Goal: Use online tool/utility: Use online tool/utility

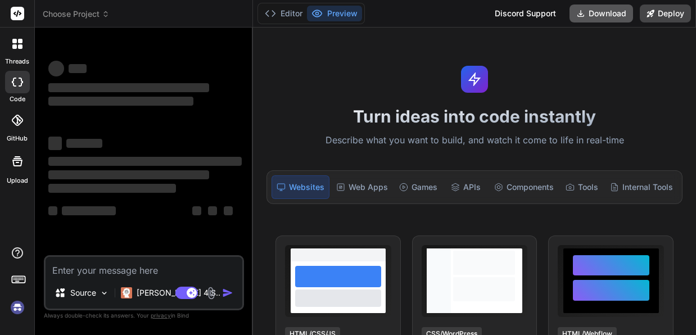
click at [595, 15] on button "Download" at bounding box center [601, 13] width 64 height 18
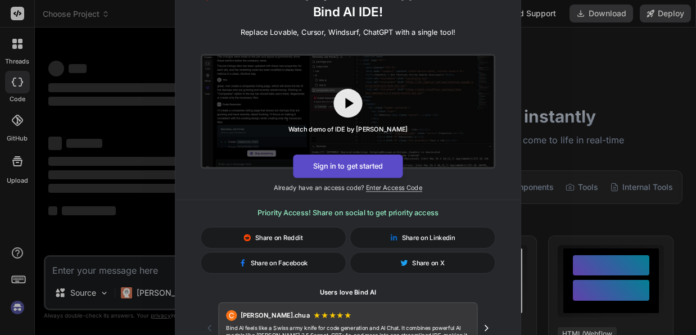
click at [358, 173] on button "Sign in to get started" at bounding box center [348, 166] width 110 height 24
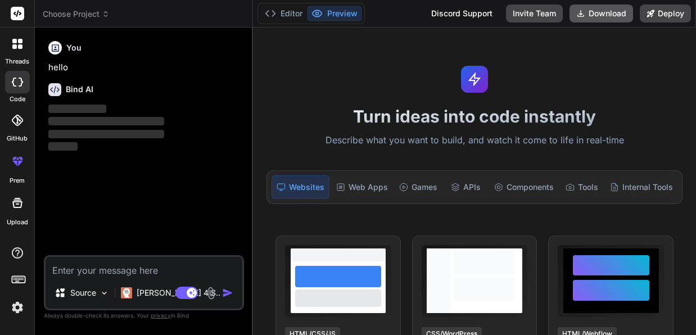
click at [586, 14] on button "Download" at bounding box center [601, 13] width 64 height 18
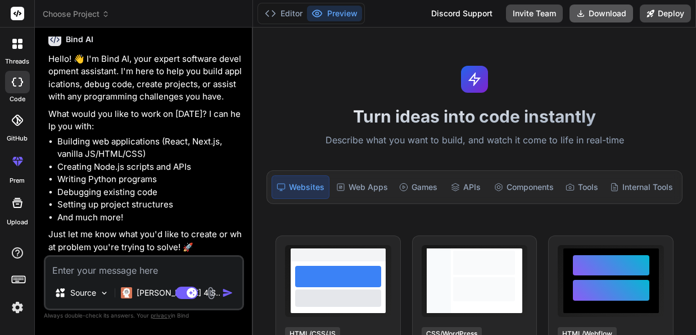
click at [595, 10] on button "Download" at bounding box center [601, 13] width 64 height 18
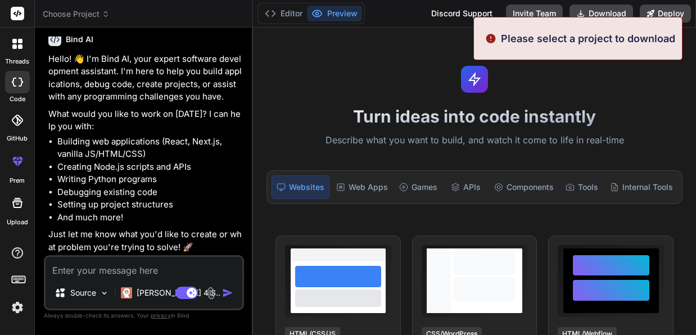
click at [619, 91] on div "Turn ideas into code instantly Describe what you want to build, and watch it co…" at bounding box center [474, 182] width 443 height 308
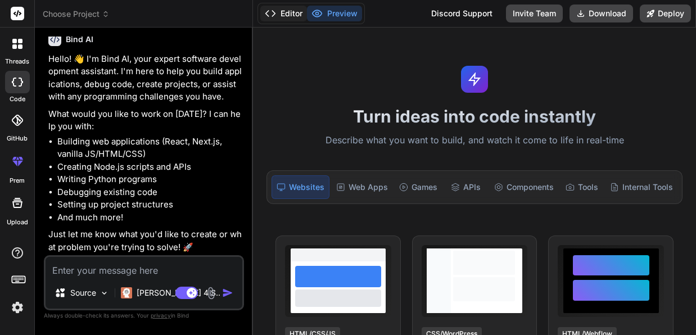
click at [290, 20] on button "Editor" at bounding box center [283, 14] width 47 height 16
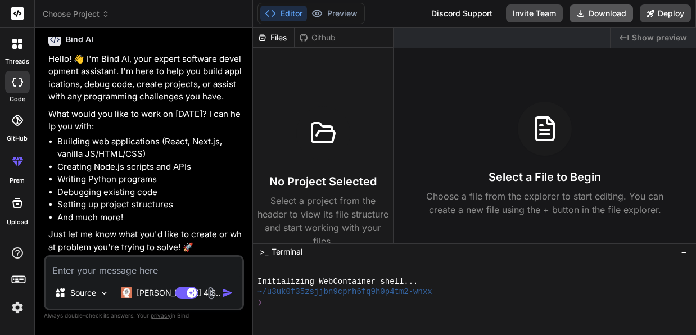
click at [598, 17] on button "Download" at bounding box center [601, 13] width 64 height 18
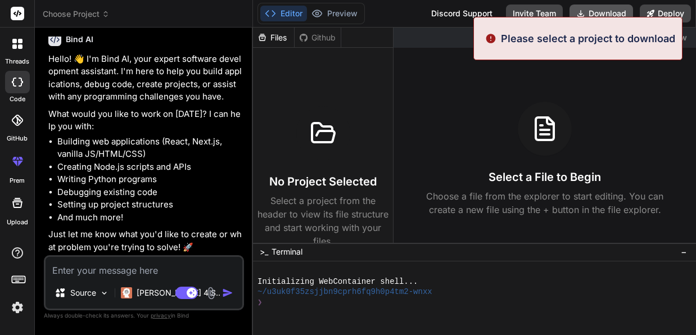
click at [598, 17] on div "Please select a project to download" at bounding box center [577, 38] width 209 height 43
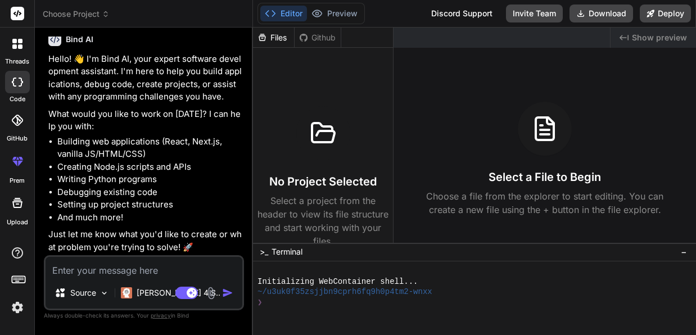
click at [17, 43] on icon at bounding box center [17, 44] width 10 height 10
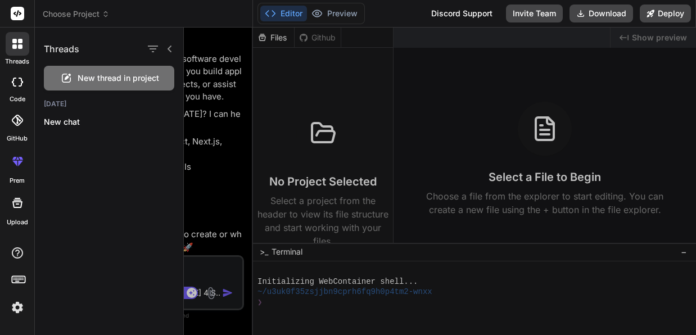
click at [17, 43] on icon at bounding box center [17, 44] width 10 height 10
click at [24, 49] on div at bounding box center [18, 44] width 24 height 24
click at [400, 134] on div at bounding box center [440, 182] width 512 height 308
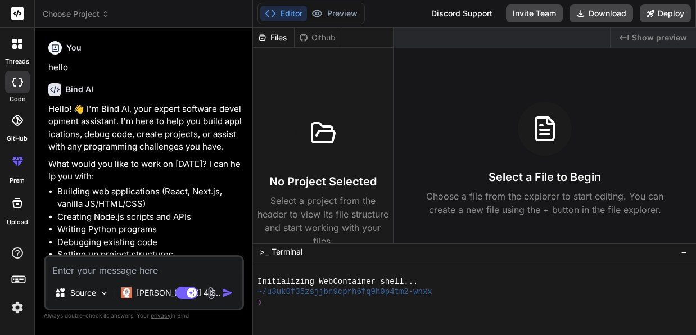
click at [321, 37] on div "Github" at bounding box center [318, 37] width 46 height 11
click at [270, 40] on div "Files" at bounding box center [273, 37] width 41 height 11
click at [299, 184] on h3 "No Project Selected" at bounding box center [322, 182] width 107 height 16
click at [307, 146] on div at bounding box center [323, 133] width 54 height 54
click at [72, 17] on span "Choose Project" at bounding box center [76, 13] width 67 height 11
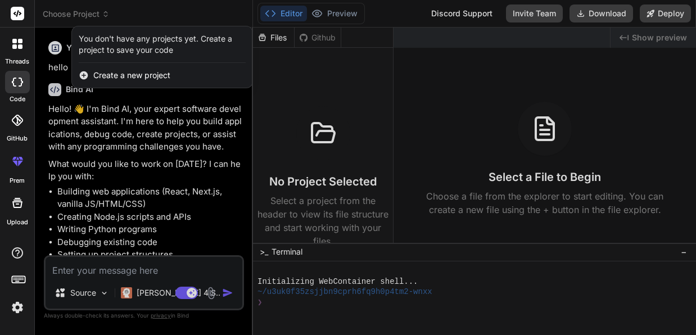
click at [119, 84] on div "Create a new project" at bounding box center [162, 75] width 180 height 25
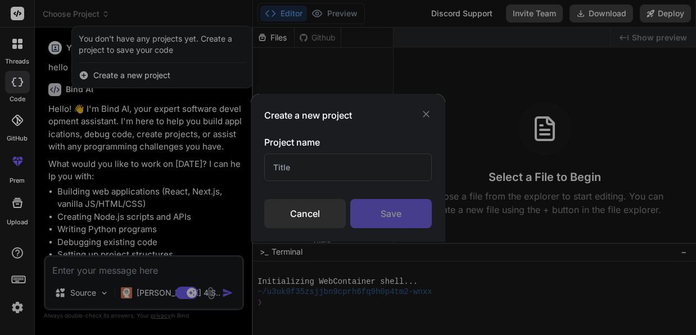
click at [427, 115] on icon at bounding box center [426, 114] width 7 height 7
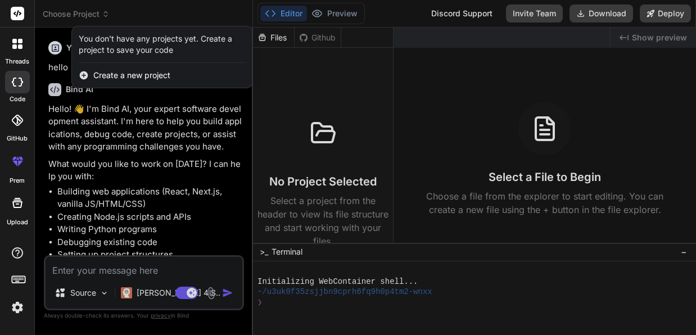
click at [547, 161] on div at bounding box center [348, 167] width 696 height 335
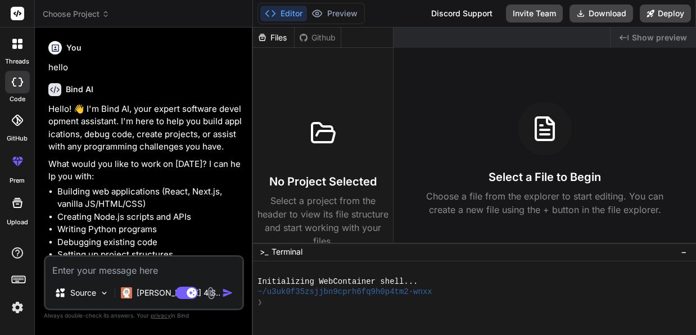
click at [262, 201] on p "Select a project from the header to view its file structure and start working w…" at bounding box center [322, 221] width 131 height 54
click at [313, 147] on div at bounding box center [323, 133] width 54 height 54
click at [298, 310] on div at bounding box center [469, 313] width 425 height 11
click at [322, 305] on div "❯" at bounding box center [469, 302] width 425 height 11
click at [20, 210] on div at bounding box center [17, 202] width 27 height 27
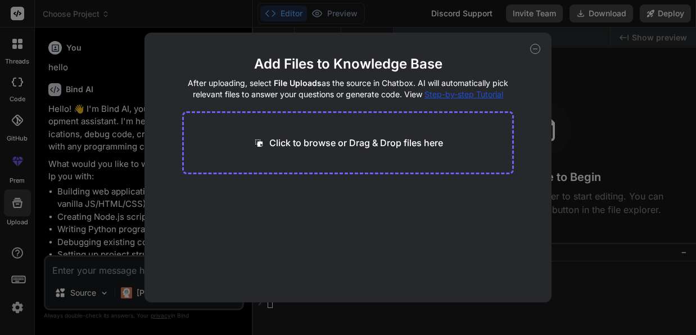
click at [347, 137] on p "Click to browse or Drag & Drop files here" at bounding box center [356, 142] width 174 height 13
click at [532, 46] on icon at bounding box center [535, 49] width 10 height 10
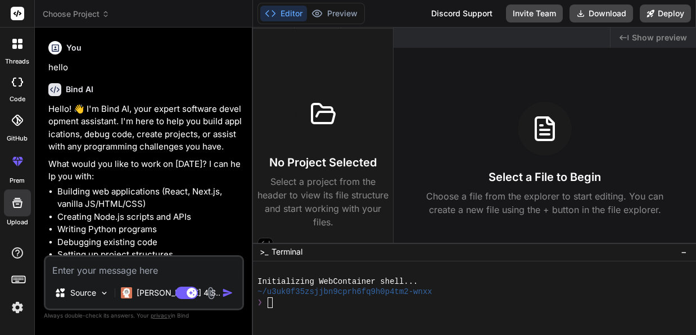
scroll to position [29, 0]
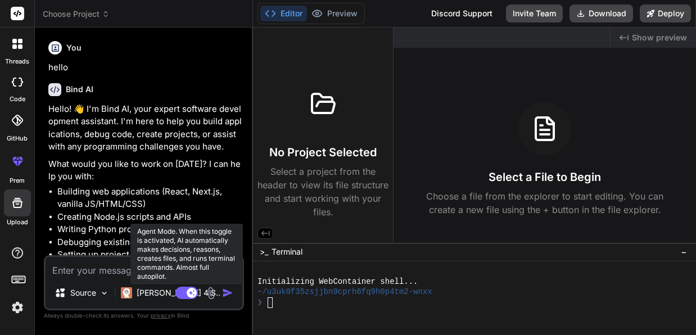
click at [188, 297] on rect at bounding box center [186, 293] width 22 height 12
click at [192, 292] on rect at bounding box center [186, 293] width 22 height 12
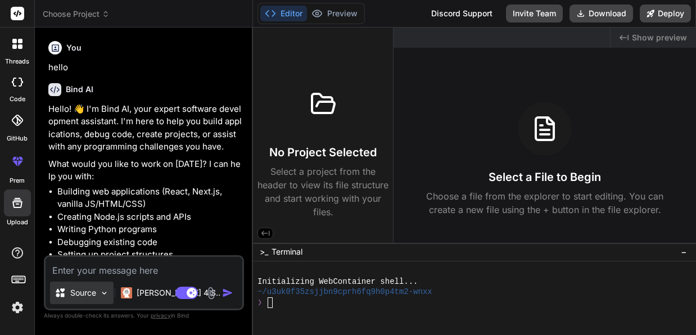
click at [100, 295] on img at bounding box center [105, 293] width 10 height 10
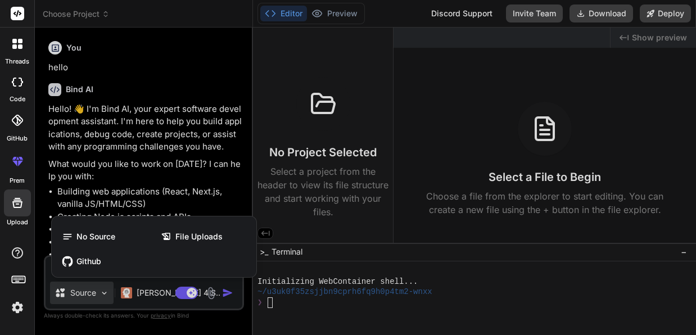
click at [100, 295] on div at bounding box center [348, 167] width 696 height 335
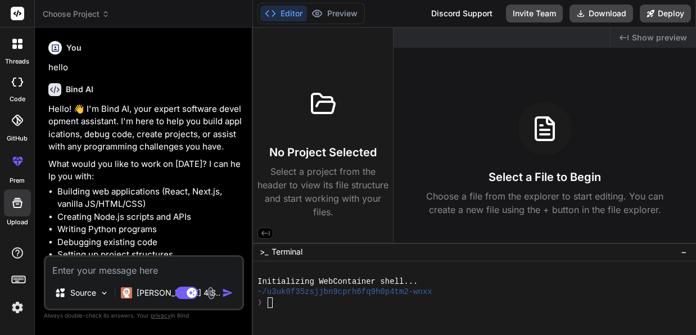
click at [17, 301] on img at bounding box center [17, 307] width 19 height 19
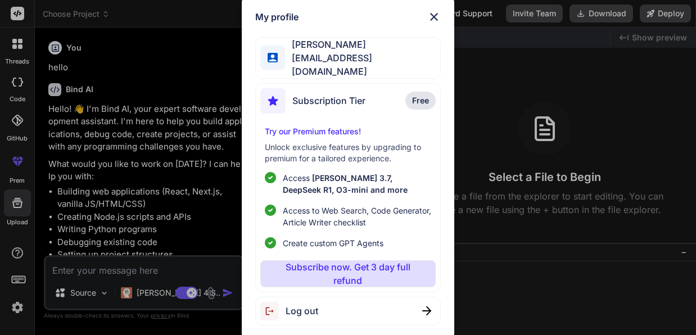
click at [17, 301] on div "My profile [PERSON_NAME] [EMAIL_ADDRESS][DOMAIN_NAME] Subscription Tier Free Tr…" at bounding box center [348, 167] width 696 height 335
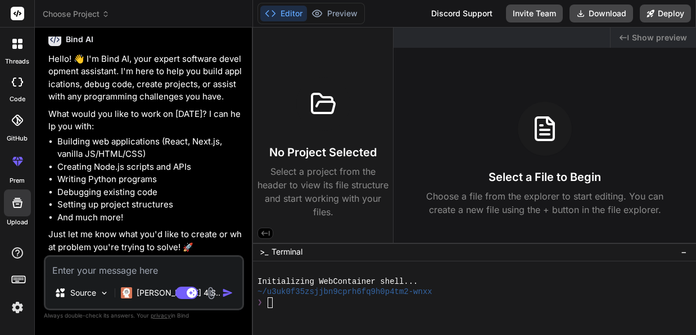
click at [25, 93] on div at bounding box center [17, 82] width 25 height 22
click at [12, 79] on icon at bounding box center [17, 82] width 11 height 9
click at [20, 46] on icon at bounding box center [20, 46] width 4 height 4
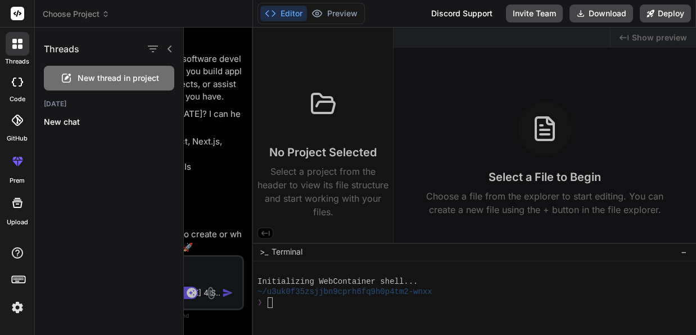
click at [20, 46] on icon at bounding box center [20, 46] width 4 height 4
click at [354, 195] on div at bounding box center [440, 182] width 512 height 308
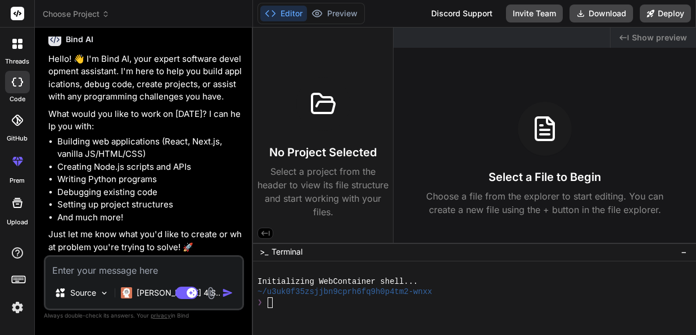
click at [315, 120] on div at bounding box center [323, 104] width 54 height 54
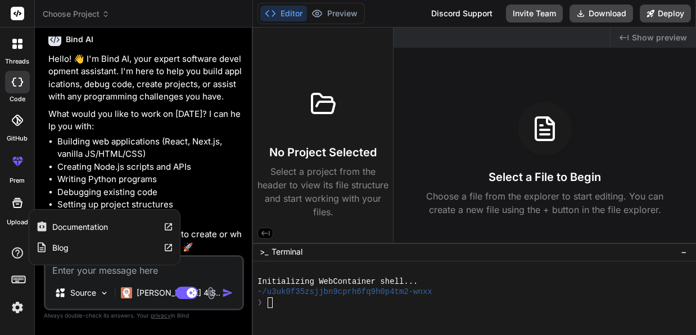
click at [19, 235] on div "threads code GitHub prem Upload Documentation Blog" at bounding box center [17, 167] width 35 height 335
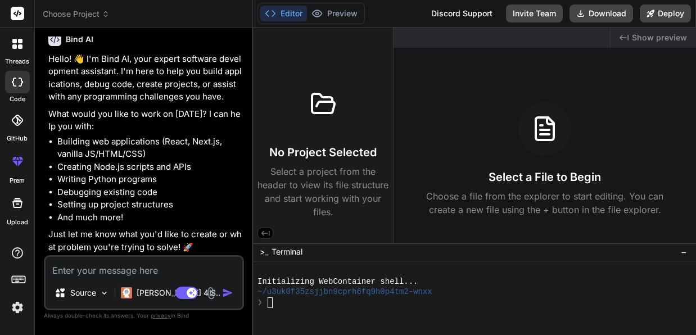
click at [19, 216] on div at bounding box center [17, 202] width 27 height 27
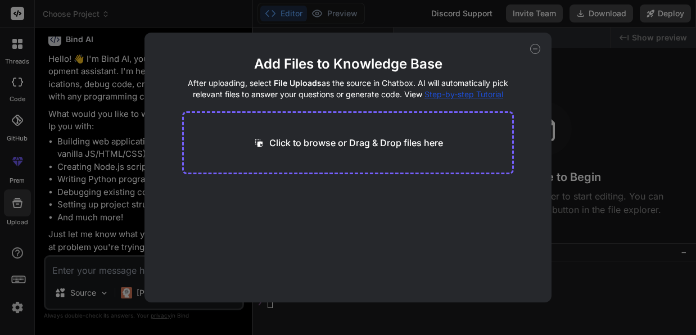
click at [380, 143] on p "Click to browse or Drag & Drop files here" at bounding box center [356, 142] width 174 height 13
click at [539, 48] on icon at bounding box center [535, 49] width 10 height 10
type textarea "x"
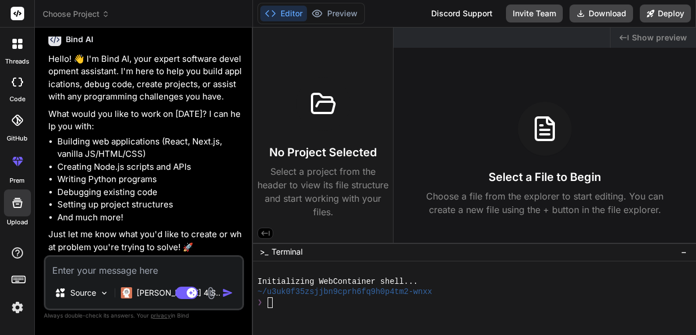
drag, startPoint x: 596, startPoint y: 11, endPoint x: 598, endPoint y: 93, distance: 82.1
click at [598, 93] on div "Editor Preview Discord Support Invite Team Download Deploy Turn ideas into code…" at bounding box center [474, 167] width 443 height 335
click at [335, 167] on p "Select a project from the header to view its file structure and start working w…" at bounding box center [322, 192] width 131 height 54
click at [359, 215] on p "Select a project from the header to view its file structure and start working w…" at bounding box center [322, 192] width 131 height 54
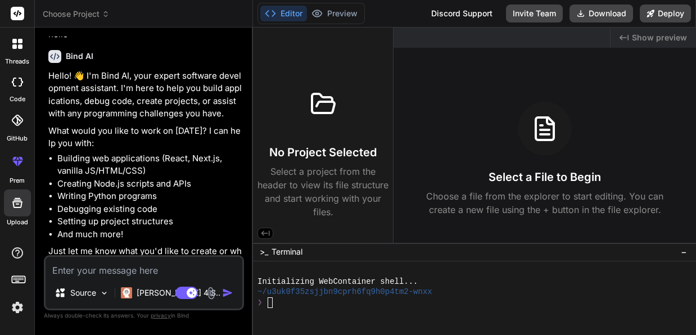
scroll to position [50, 0]
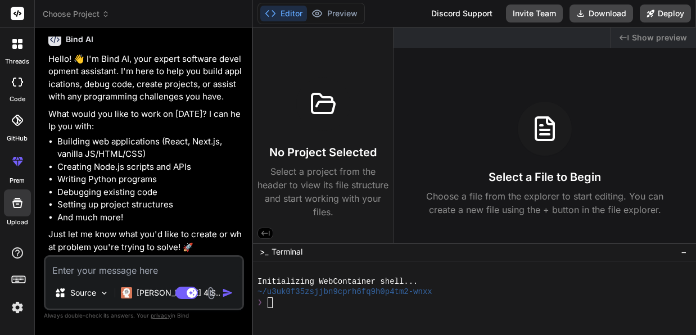
click at [149, 275] on textarea at bounding box center [144, 267] width 197 height 20
type textarea "m"
type textarea "x"
type textarea "ma"
type textarea "x"
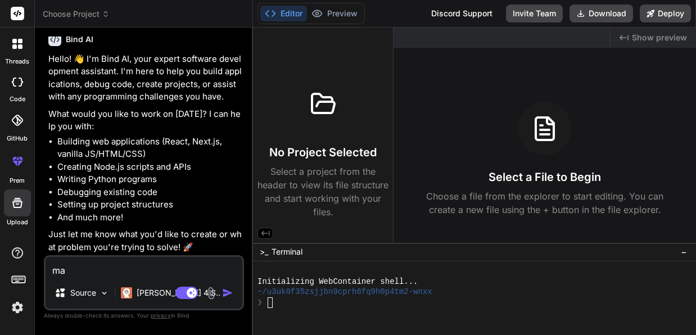
type textarea "mak"
type textarea "x"
type textarea "make"
type textarea "x"
type textarea "make"
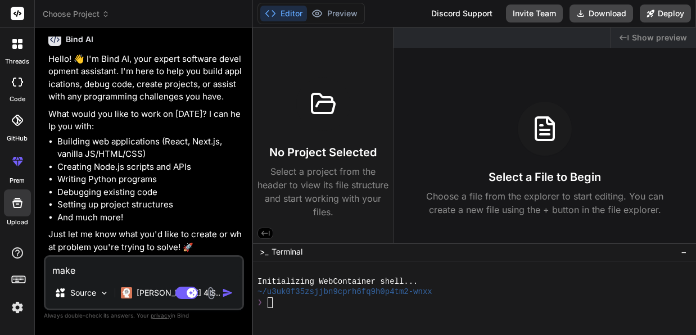
type textarea "x"
type textarea "make m"
type textarea "x"
type textarea "make me"
type textarea "x"
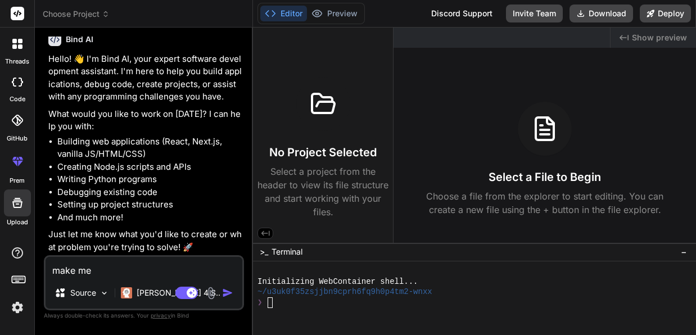
type textarea "make me"
type textarea "x"
type textarea "make me v"
type textarea "x"
type textarea "make me vi"
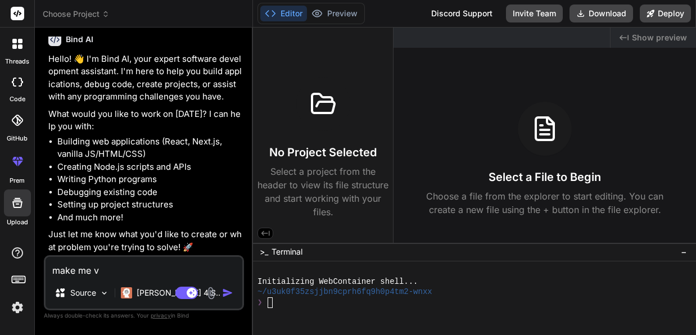
type textarea "x"
type textarea "make me vid"
type textarea "x"
type textarea "make me vide"
type textarea "x"
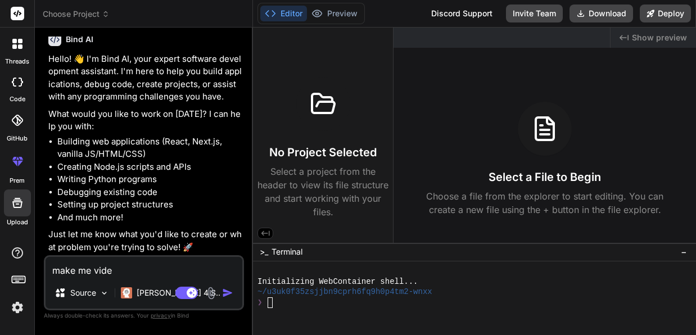
type textarea "make me video"
type textarea "x"
type textarea "make me video"
type textarea "x"
type textarea "make me video e"
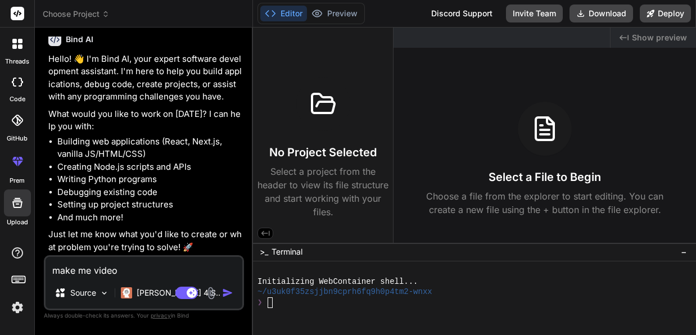
type textarea "x"
type textarea "make me video ed"
type textarea "x"
type textarea "make me video edi"
type textarea "x"
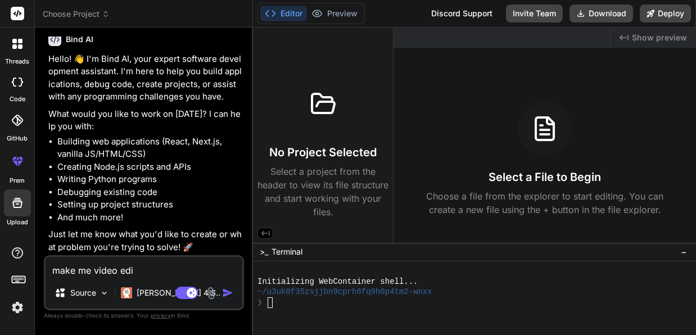
type textarea "make me video edit"
type textarea "x"
type textarea "make me video editi"
type textarea "x"
type textarea "make me video editin"
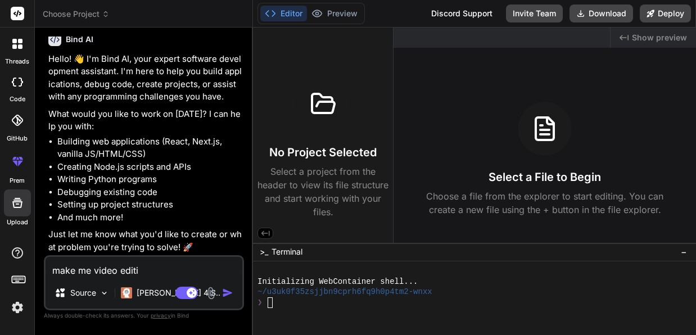
type textarea "x"
type textarea "make me video editing"
type textarea "x"
type textarea "make me video editing"
type textarea "x"
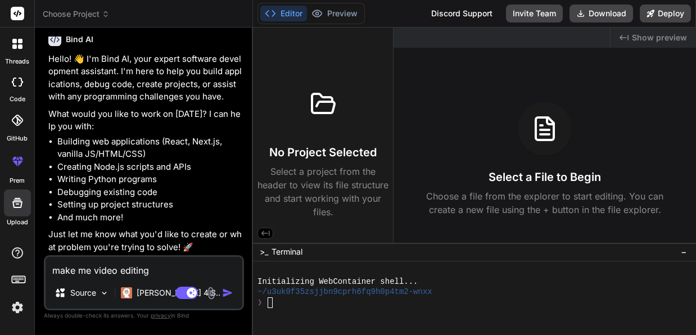
type textarea "make me video editing p"
type textarea "x"
type textarea "make me video editing po"
type textarea "x"
type textarea "make me video editing por"
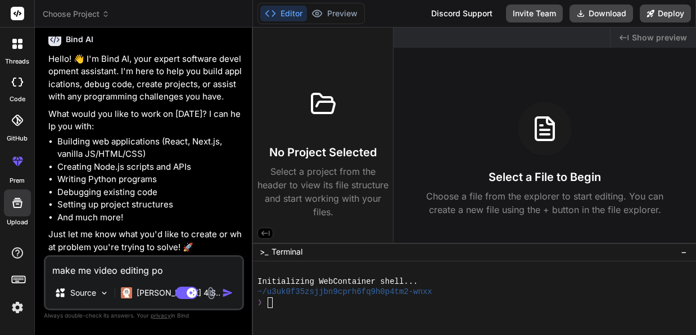
type textarea "x"
type textarea "make me video editing port"
type textarea "x"
type textarea "make me video editing portf"
type textarea "x"
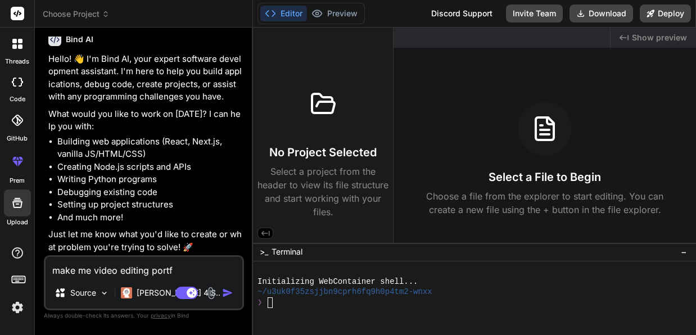
type textarea "make me video editing portfo"
type textarea "x"
type textarea "make me video editing portfol"
type textarea "x"
type textarea "make me video editing portfoli"
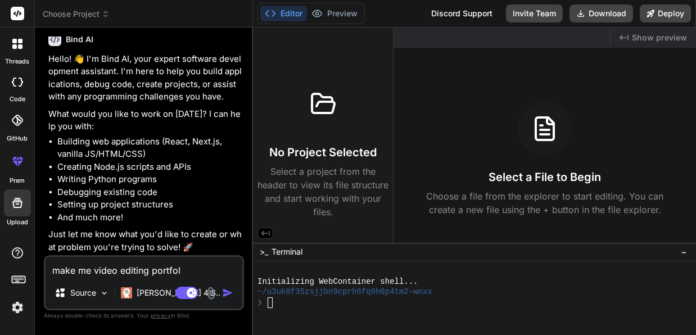
type textarea "x"
type textarea "make me video editing portfolio"
type textarea "x"
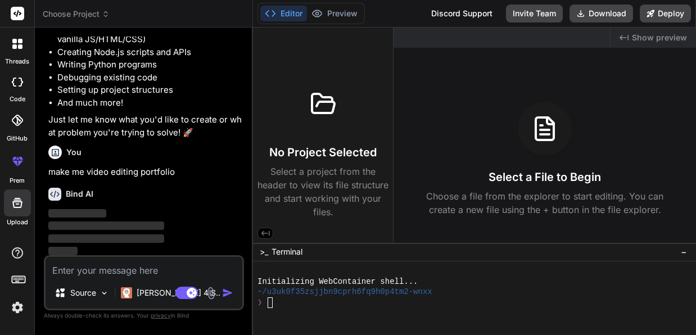
scroll to position [166, 0]
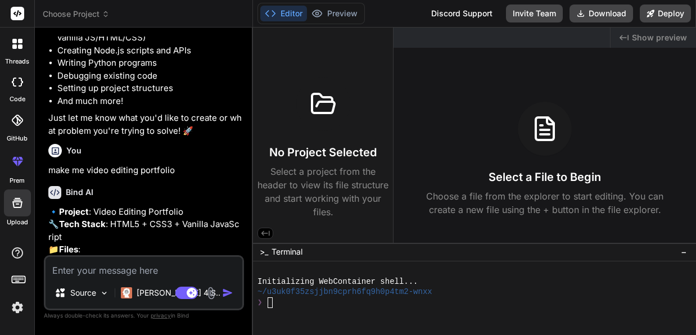
type textarea "x"
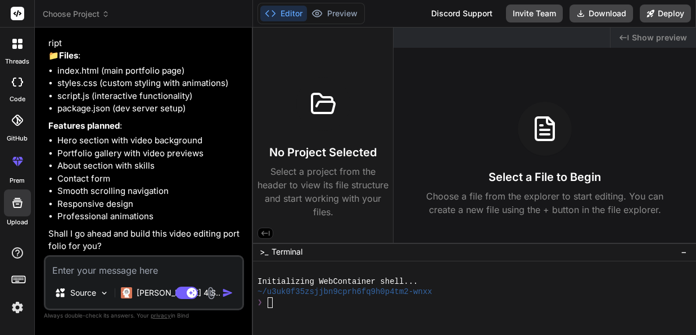
scroll to position [385, 0]
click at [143, 272] on textarea at bounding box center [144, 267] width 197 height 20
type textarea "y"
type textarea "x"
type textarea "ye"
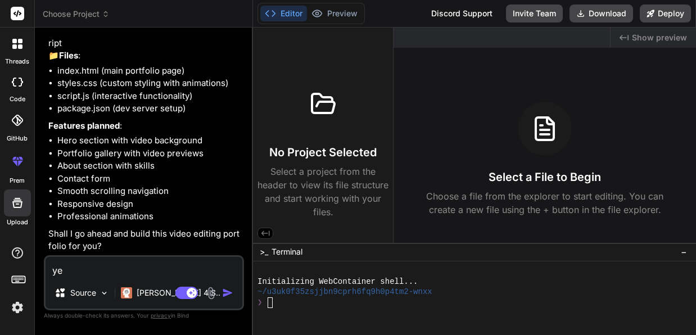
type textarea "x"
type textarea "yes"
type textarea "x"
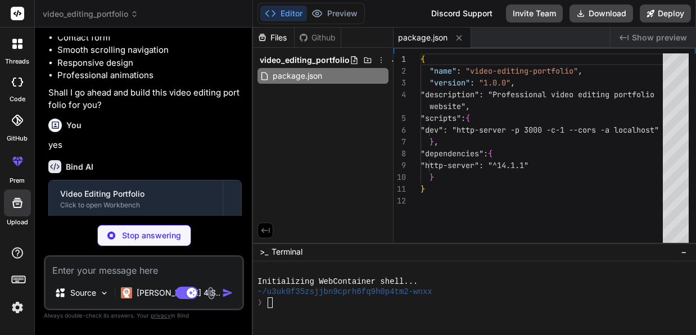
scroll to position [579, 0]
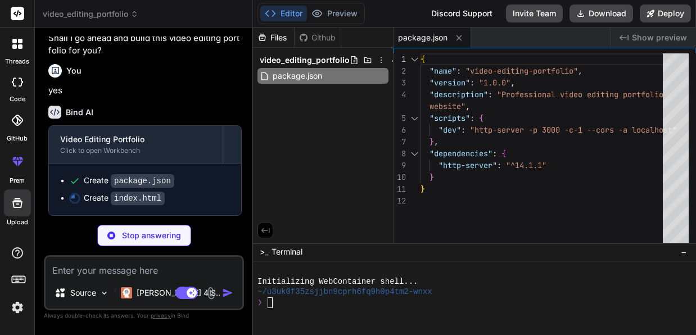
type textarea "x"
type textarea "<script src="script.js"></script> </body> </html>"
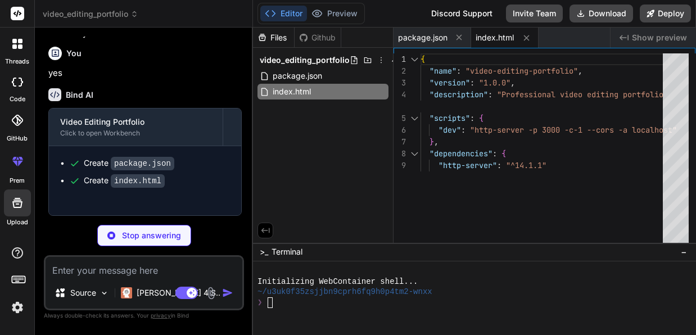
type textarea "x"
type textarea ".contact-form { padding: 1.5rem; } }"
type textarea "x"
type textarea "body.loaded .hero-title, body.loaded .hero-subtitle, body.loaded .hero-buttons …"
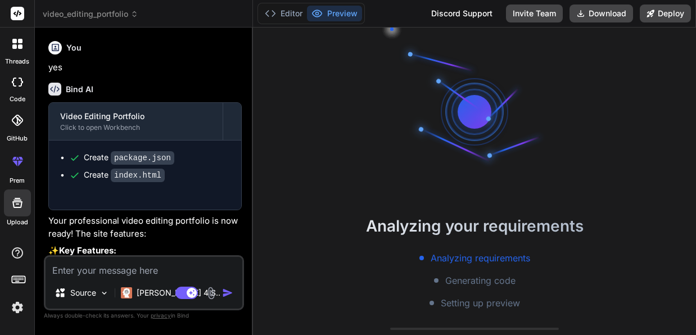
type textarea "x"
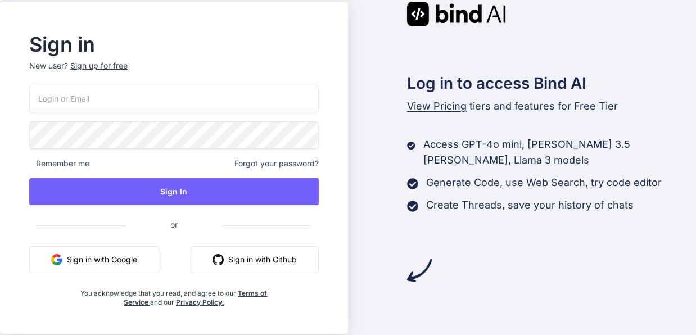
click at [122, 252] on button "Sign in with Google" at bounding box center [94, 259] width 130 height 27
click at [121, 262] on button "Sign in with Google" at bounding box center [94, 259] width 130 height 27
click at [99, 261] on button "Sign in with Google" at bounding box center [94, 259] width 130 height 27
